Goal: Obtain resource: Download file/media

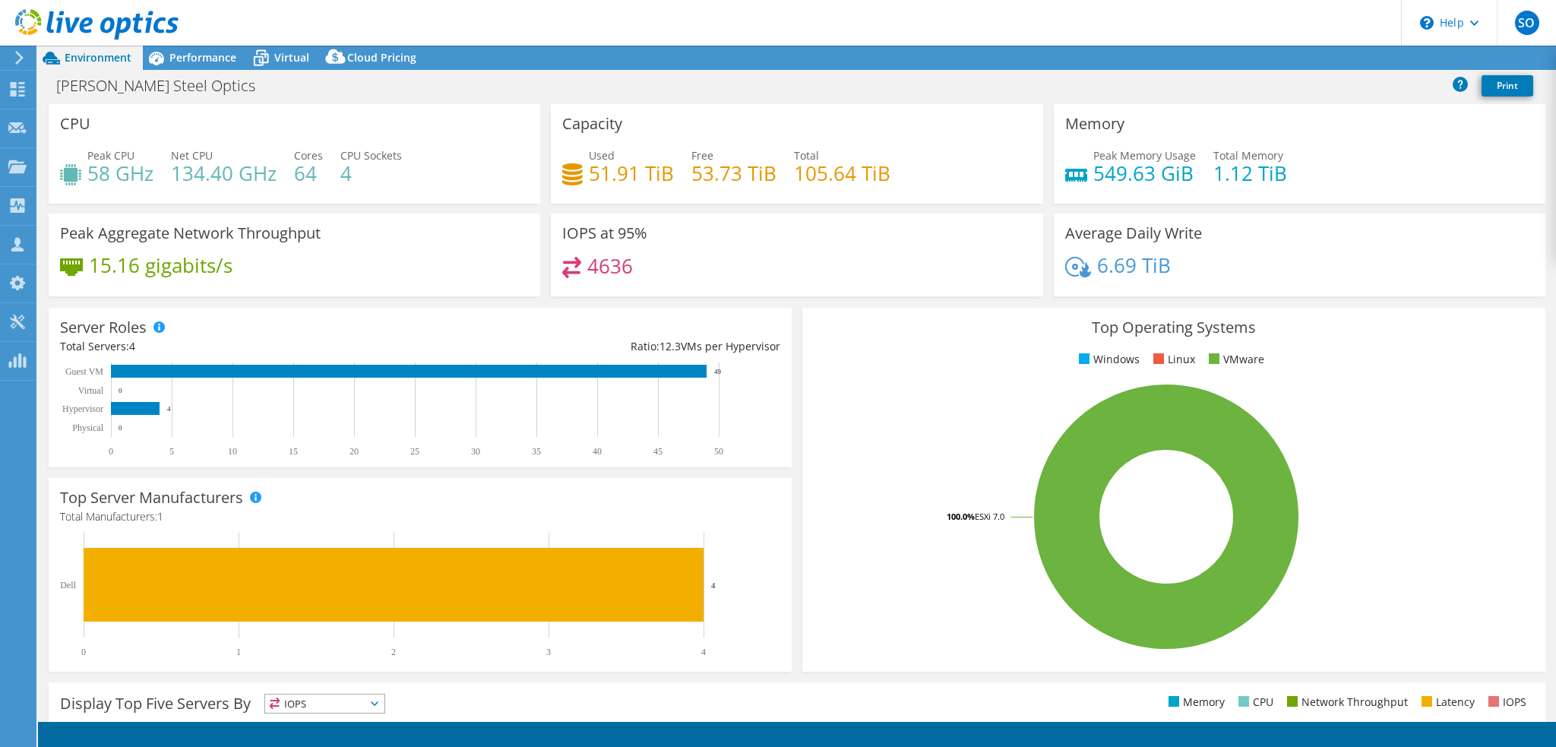
select select "USD"
click at [461, 83] on div "[PERSON_NAME] Steel Optics Print" at bounding box center [797, 85] width 1518 height 28
click at [296, 52] on span "Virtual" at bounding box center [291, 57] width 35 height 14
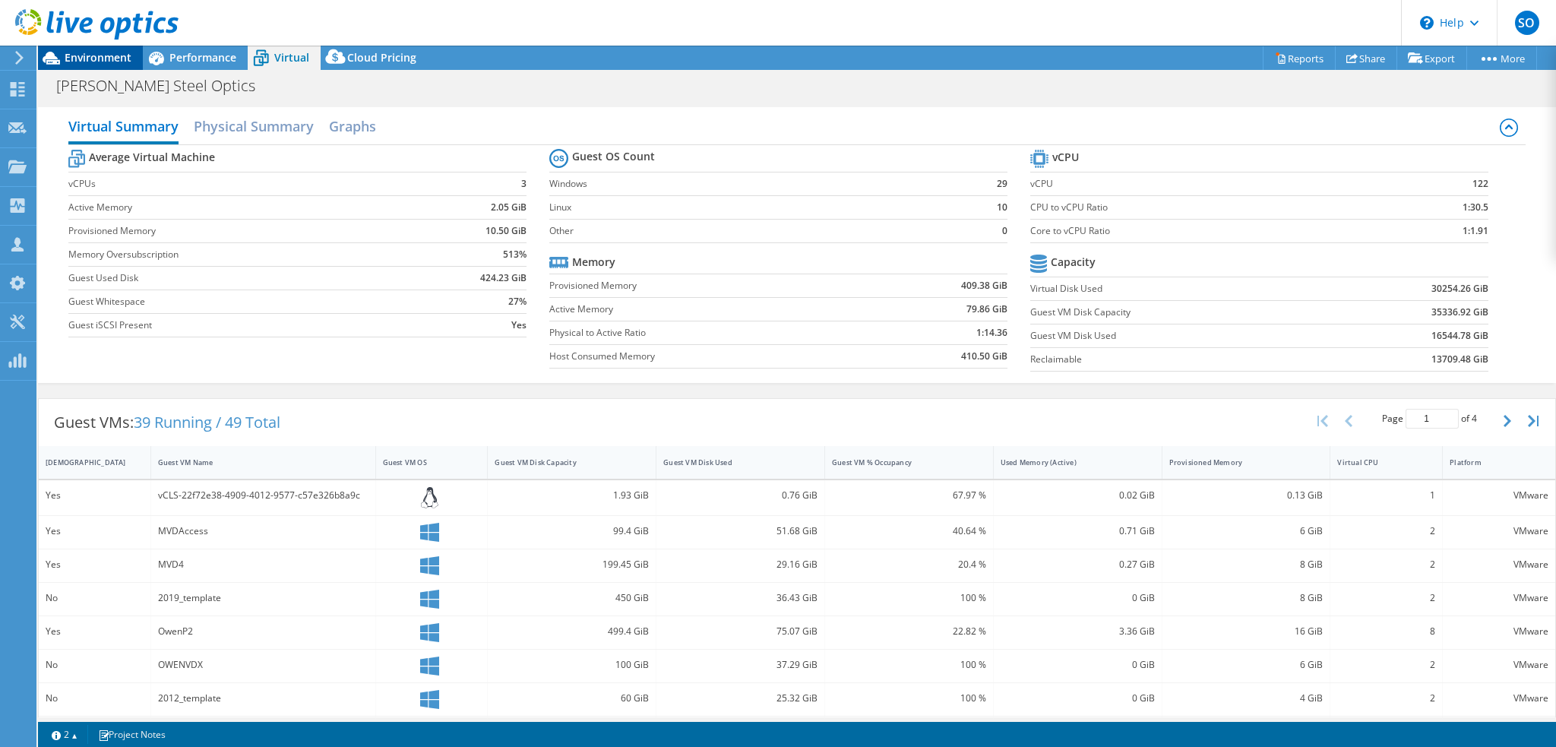
click at [93, 62] on span "Environment" at bounding box center [98, 57] width 67 height 14
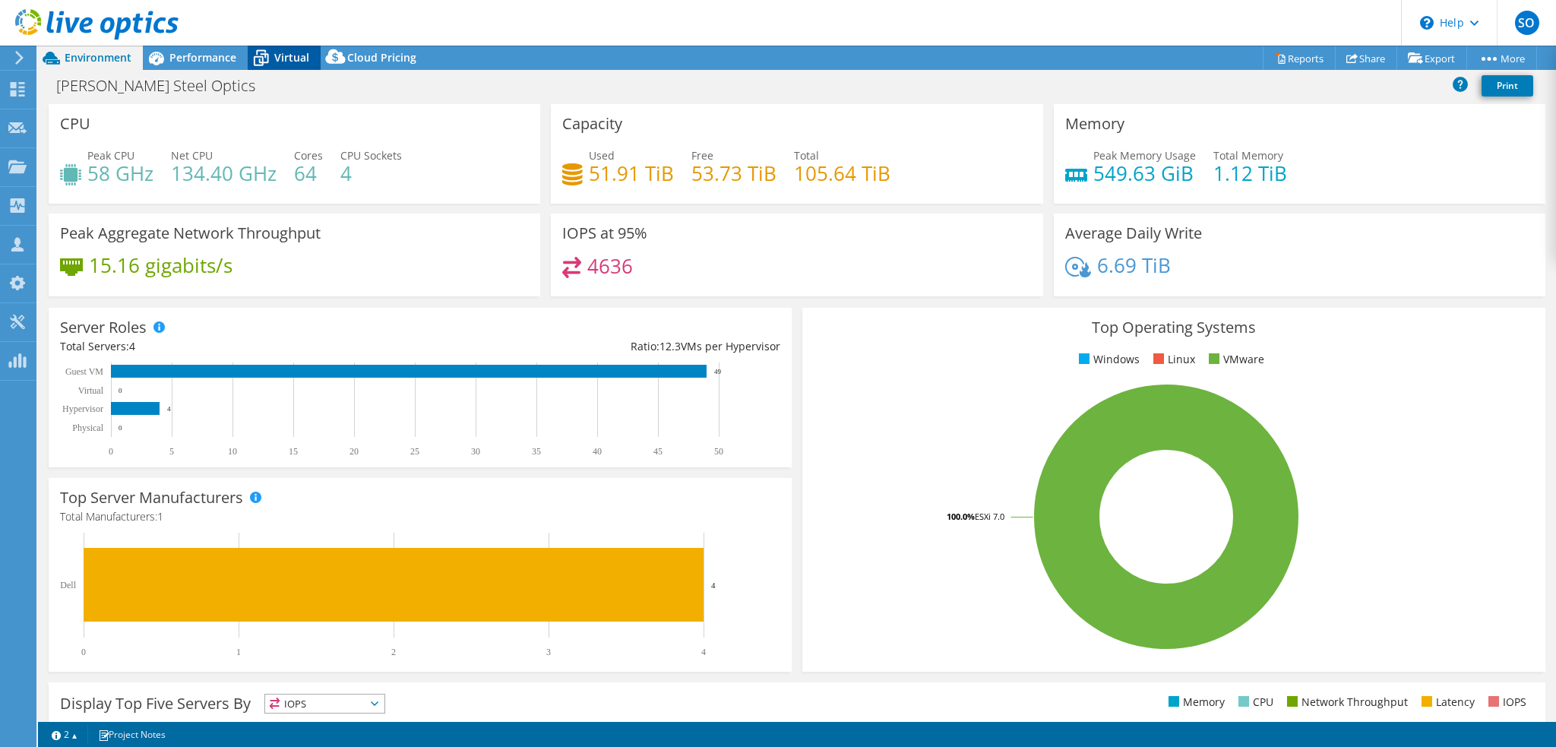
click at [308, 57] on div "Virtual" at bounding box center [284, 58] width 73 height 24
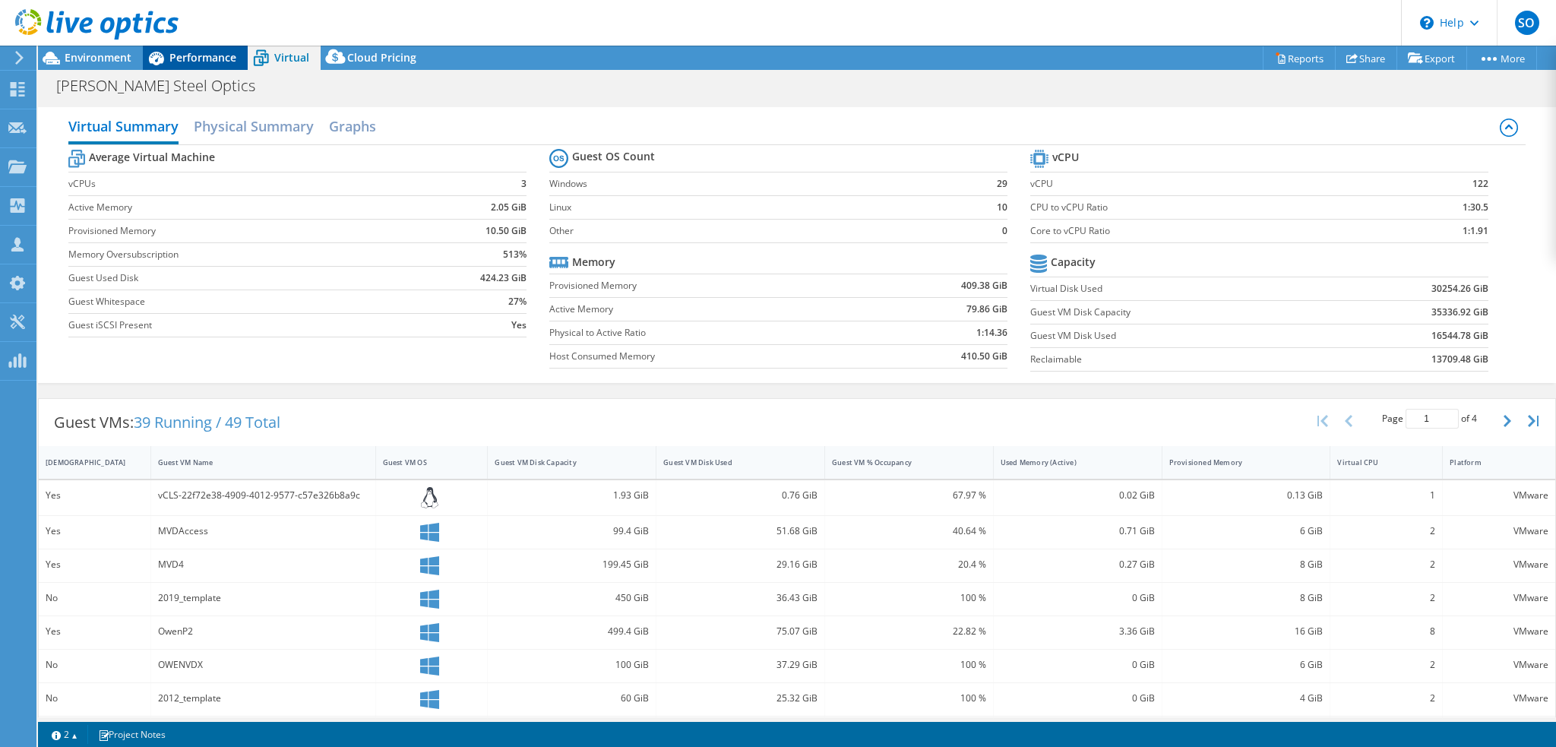
click at [182, 49] on div "Performance" at bounding box center [195, 58] width 105 height 24
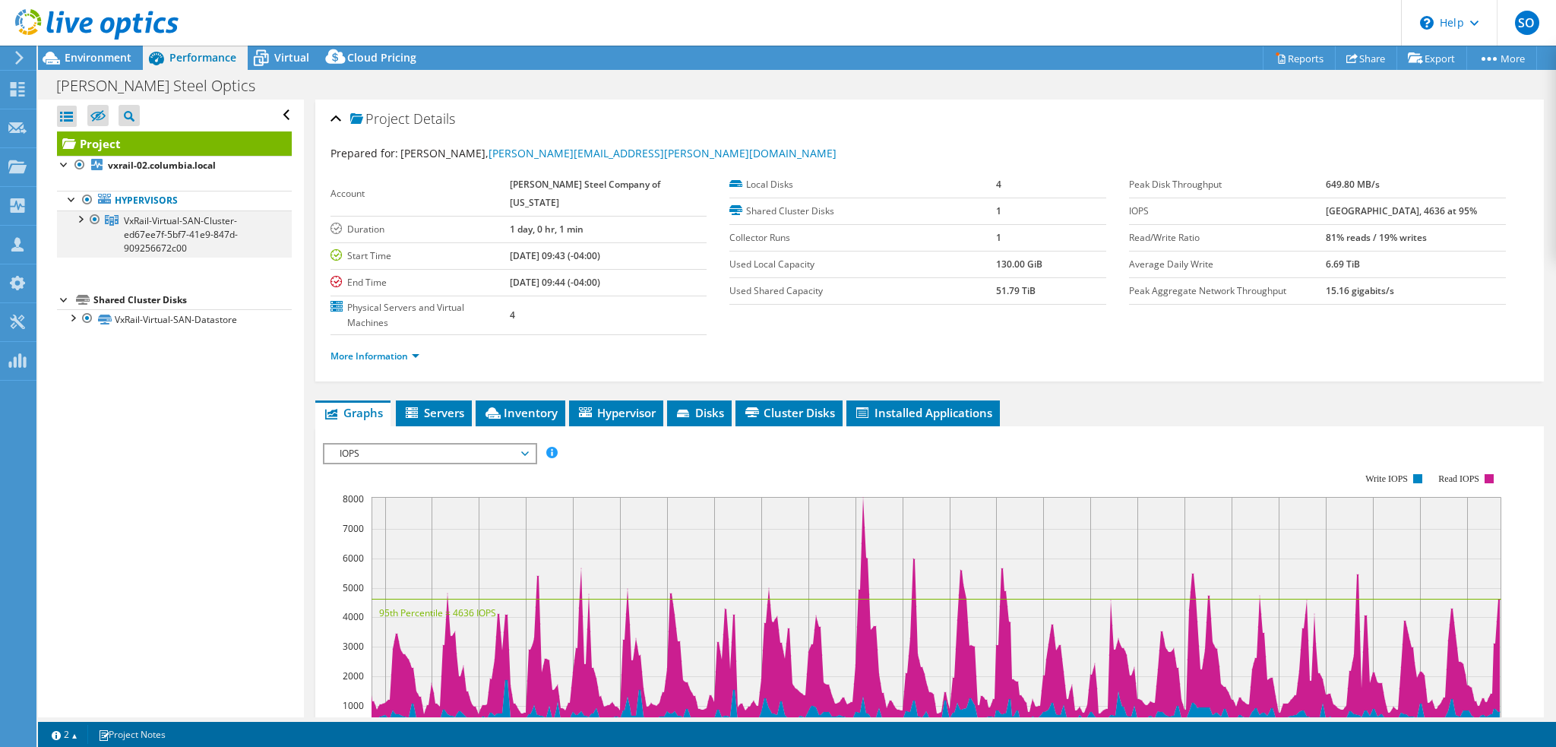
click at [79, 214] on div at bounding box center [79, 217] width 15 height 15
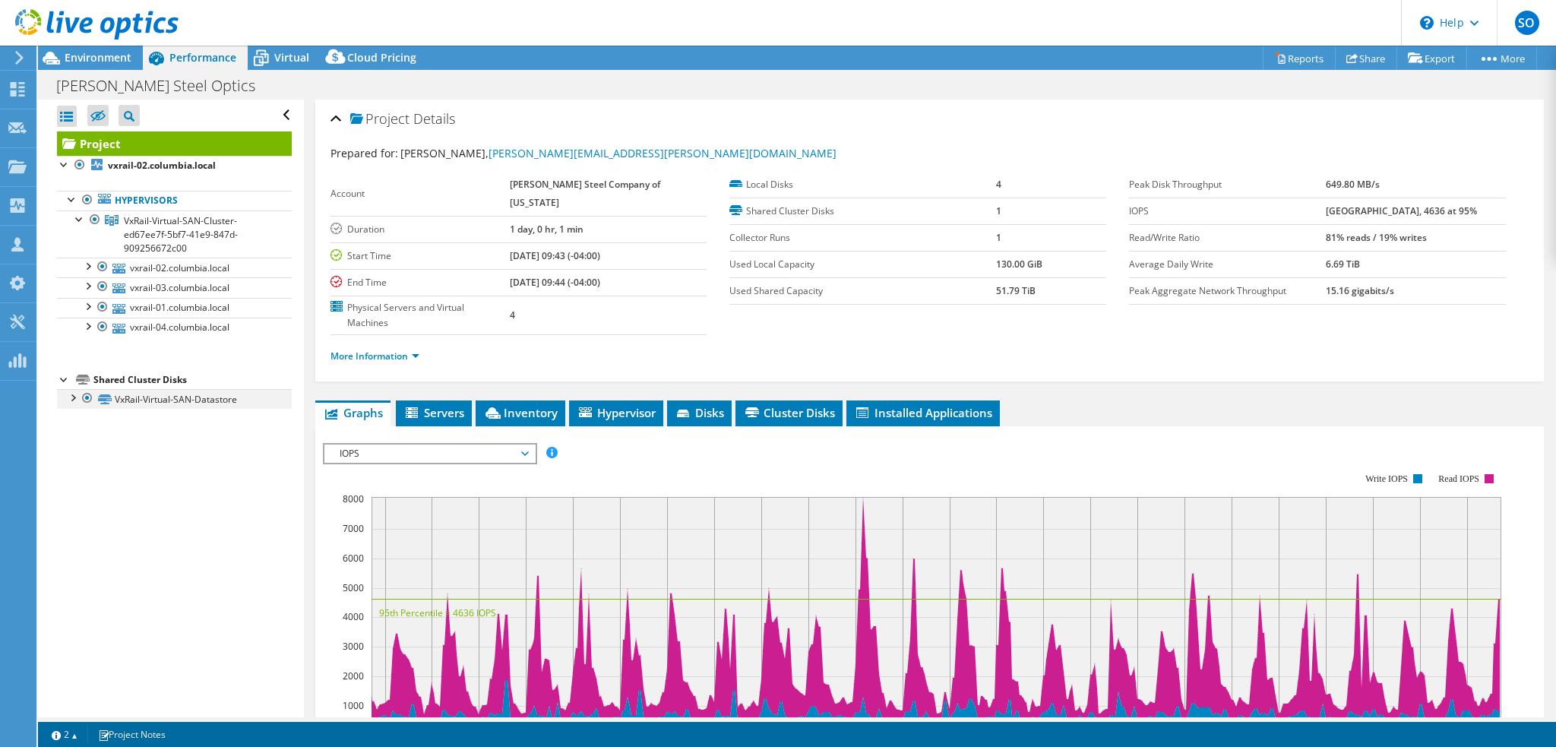
click at [71, 394] on div at bounding box center [72, 396] width 15 height 15
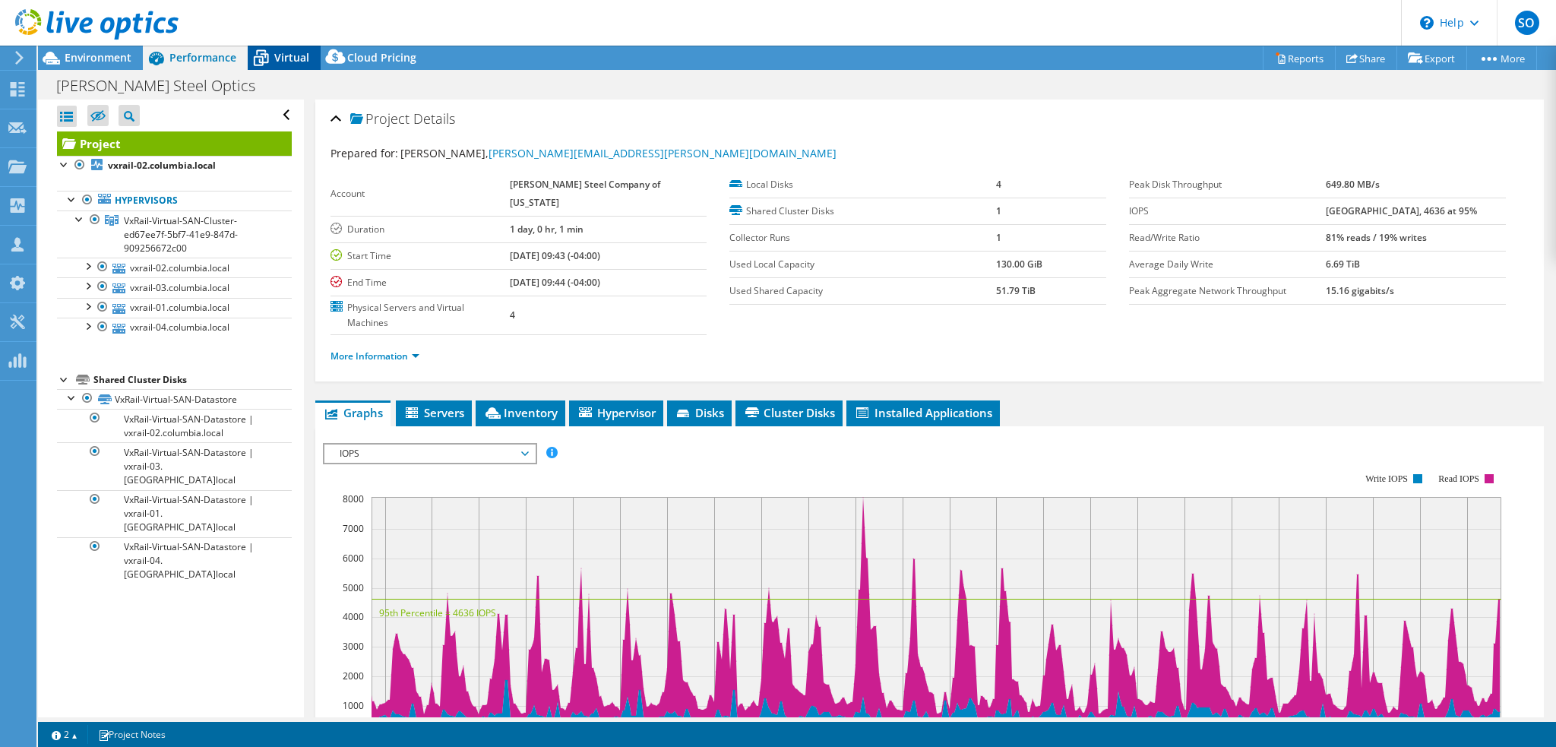
click at [283, 55] on span "Virtual" at bounding box center [291, 57] width 35 height 14
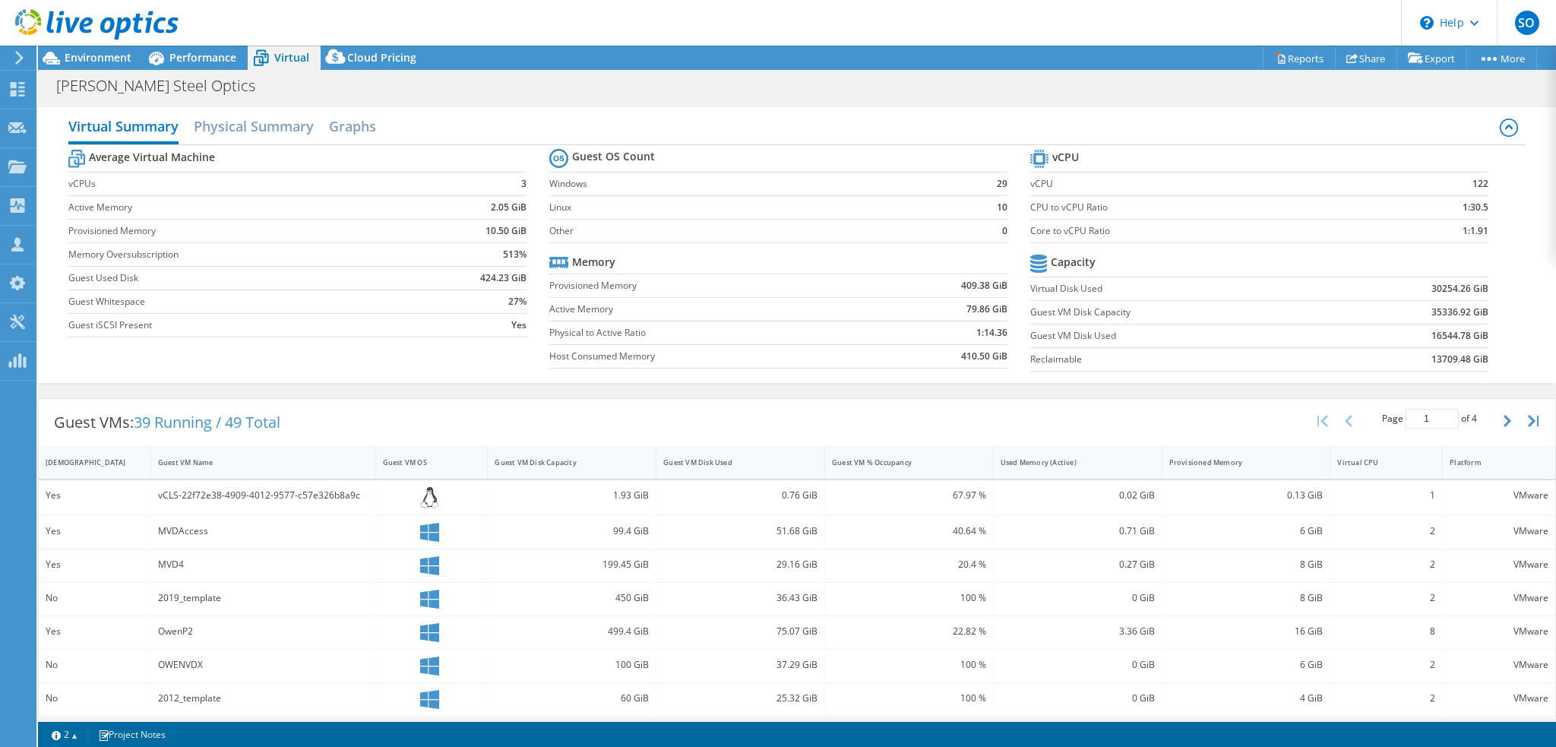
click at [185, 454] on div "Guest VM Name" at bounding box center [254, 463] width 206 height 24
click at [1291, 59] on link "Reports" at bounding box center [1299, 58] width 73 height 24
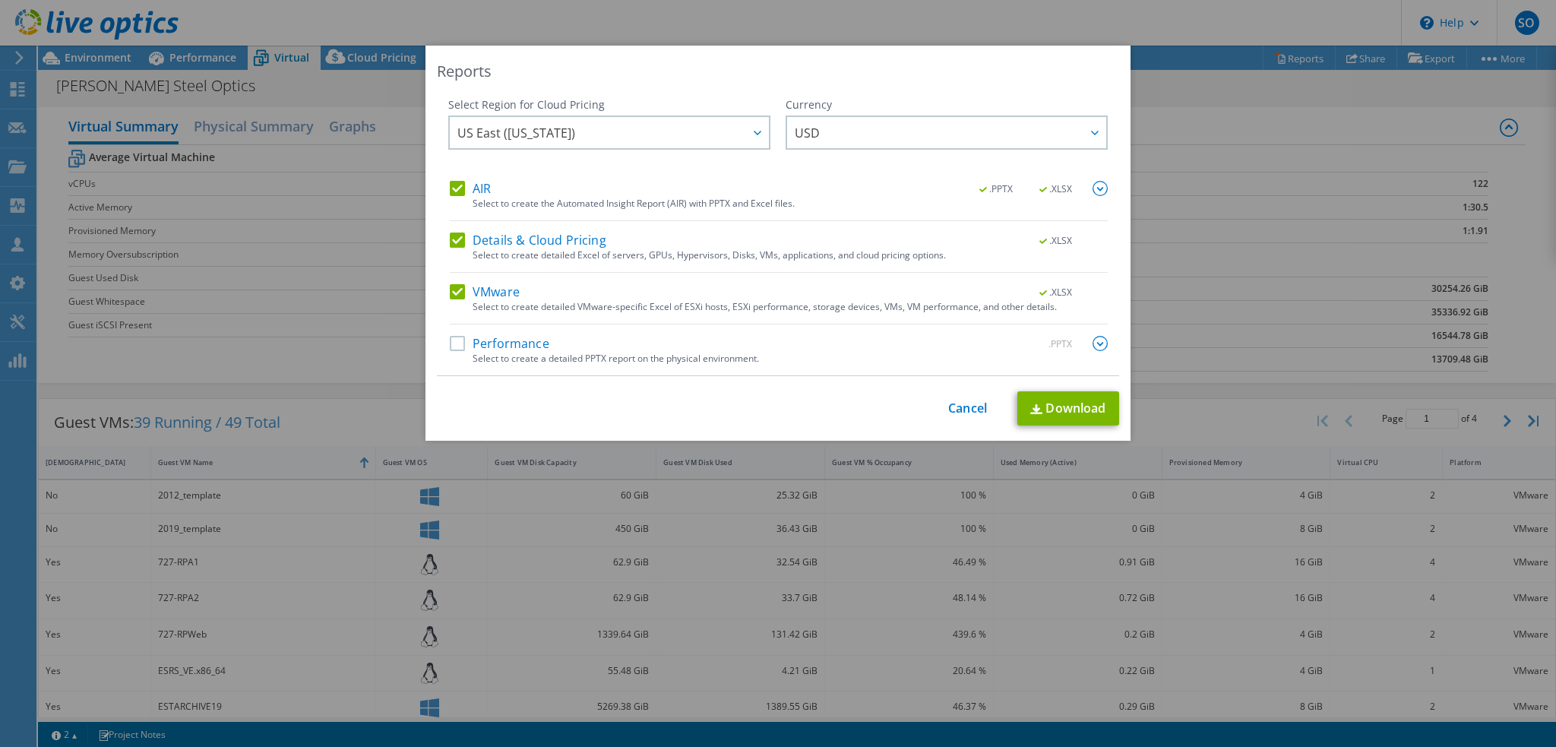
click at [450, 239] on label "Details & Cloud Pricing" at bounding box center [528, 240] width 157 height 15
click at [0, 0] on input "Details & Cloud Pricing" at bounding box center [0, 0] width 0 height 0
click at [457, 187] on label "AIR" at bounding box center [470, 188] width 41 height 15
click at [0, 0] on input "AIR" at bounding box center [0, 0] width 0 height 0
click at [1084, 408] on link "Download" at bounding box center [1068, 408] width 102 height 34
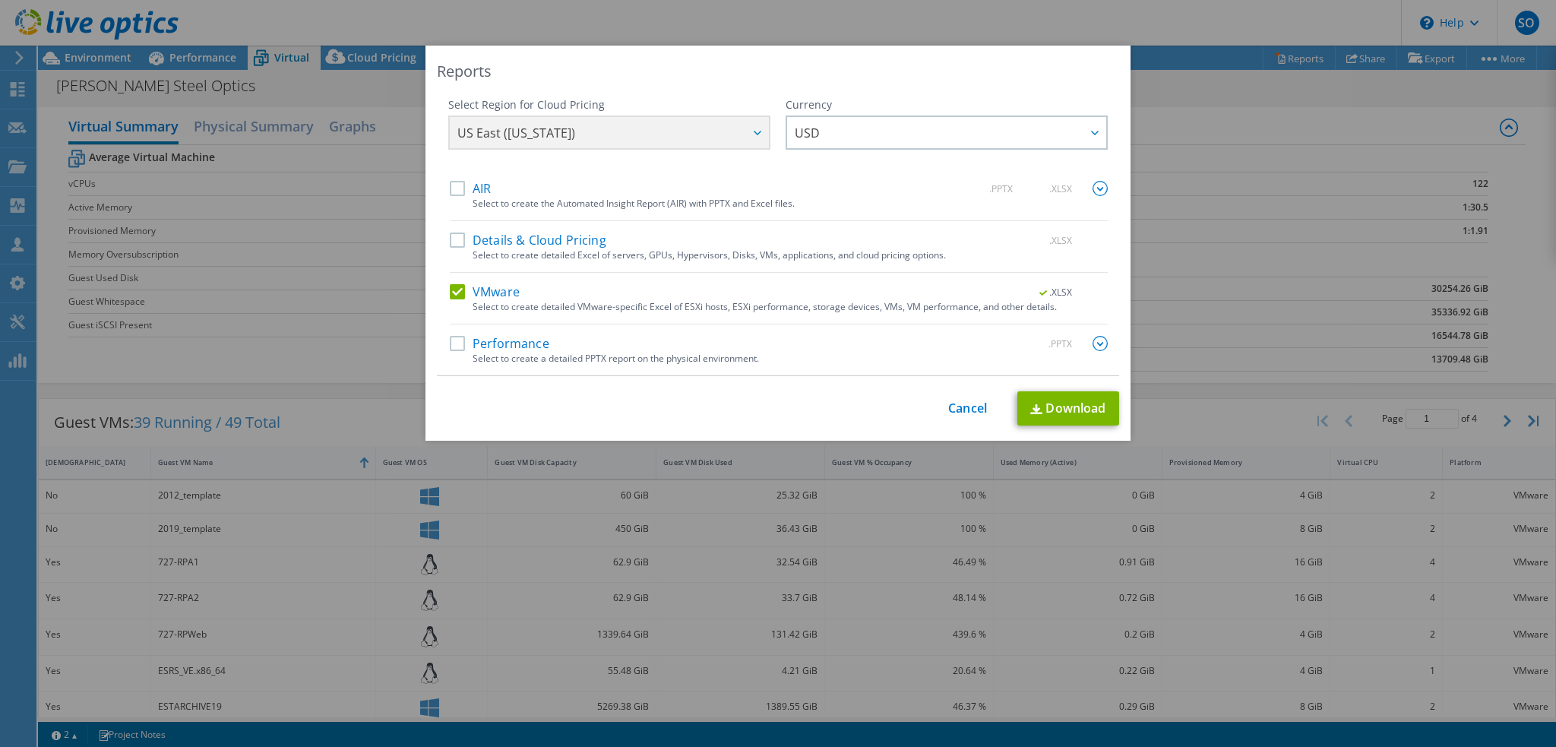
click at [974, 24] on div "Reports Select Region for Cloud Pricing Asia Pacific ([GEOGRAPHIC_DATA]) [GEOGR…" at bounding box center [778, 373] width 1556 height 747
